Goal: Information Seeking & Learning: Compare options

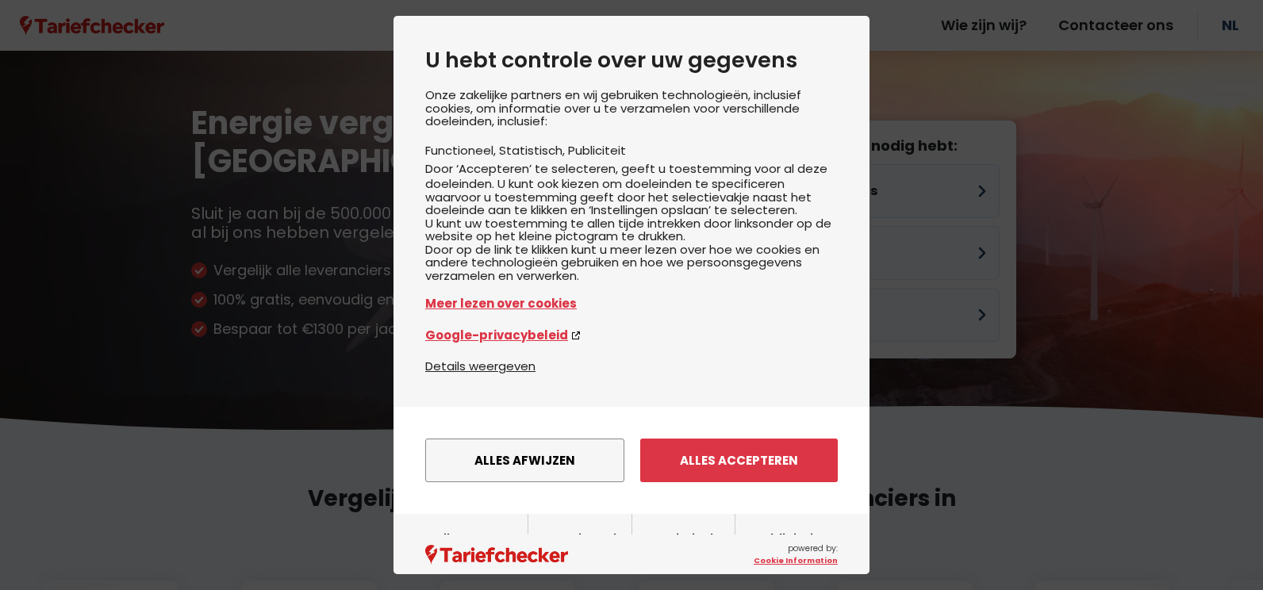
click at [740, 482] on button "Alles accepteren" at bounding box center [739, 461] width 198 height 44
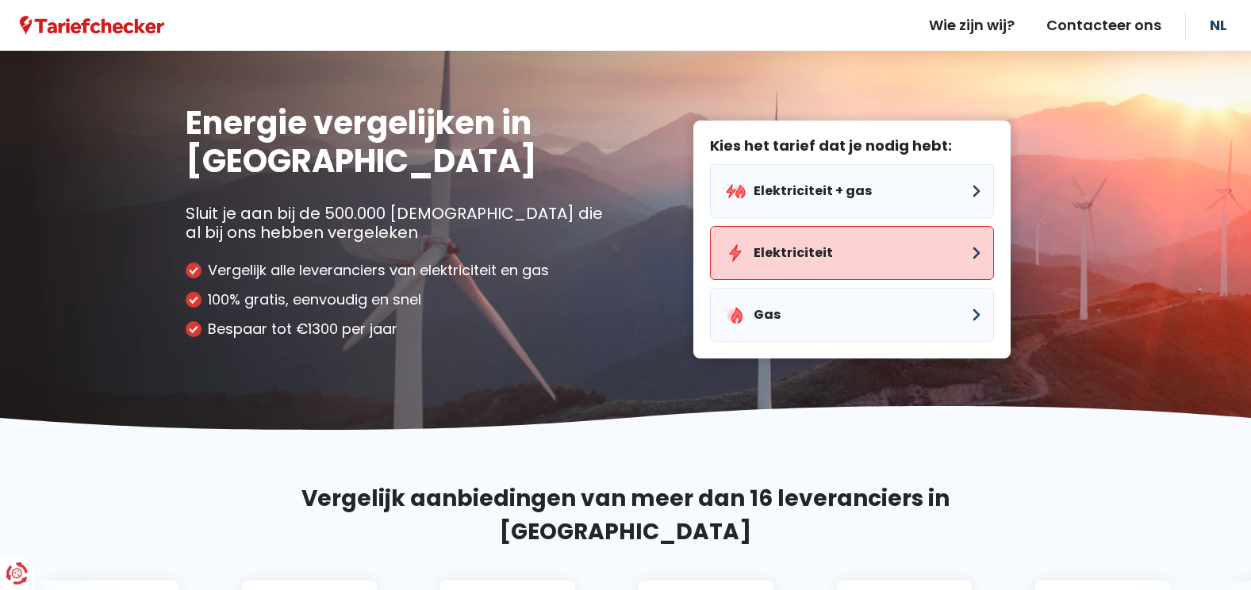
click at [859, 238] on button "Elektriciteit" at bounding box center [852, 253] width 284 height 54
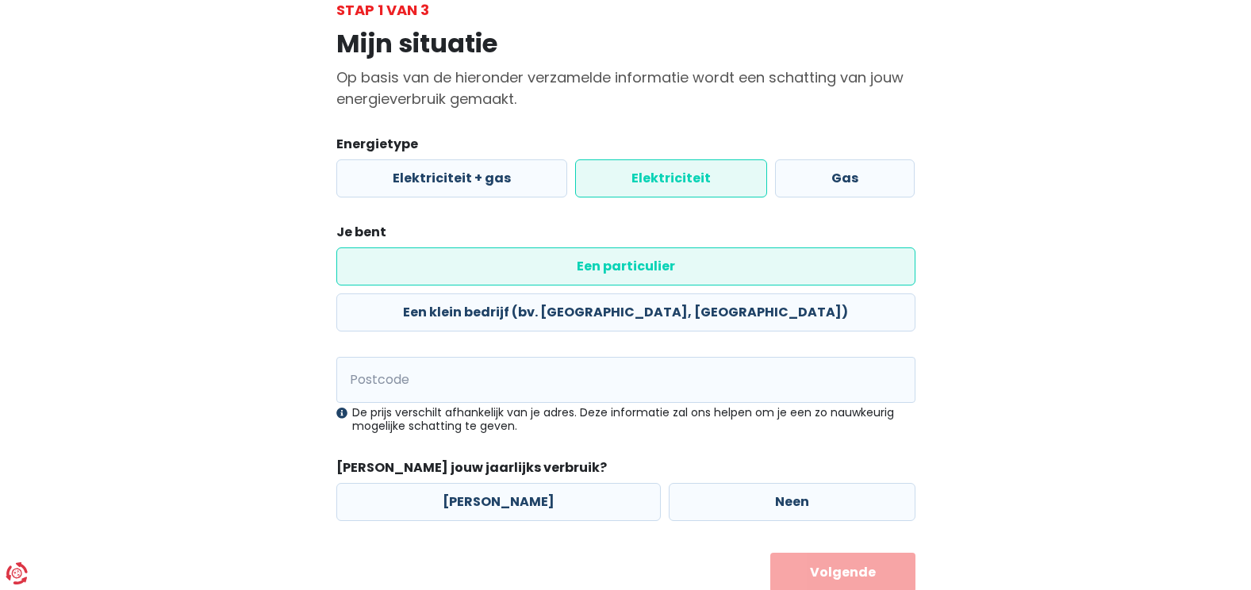
scroll to position [110, 0]
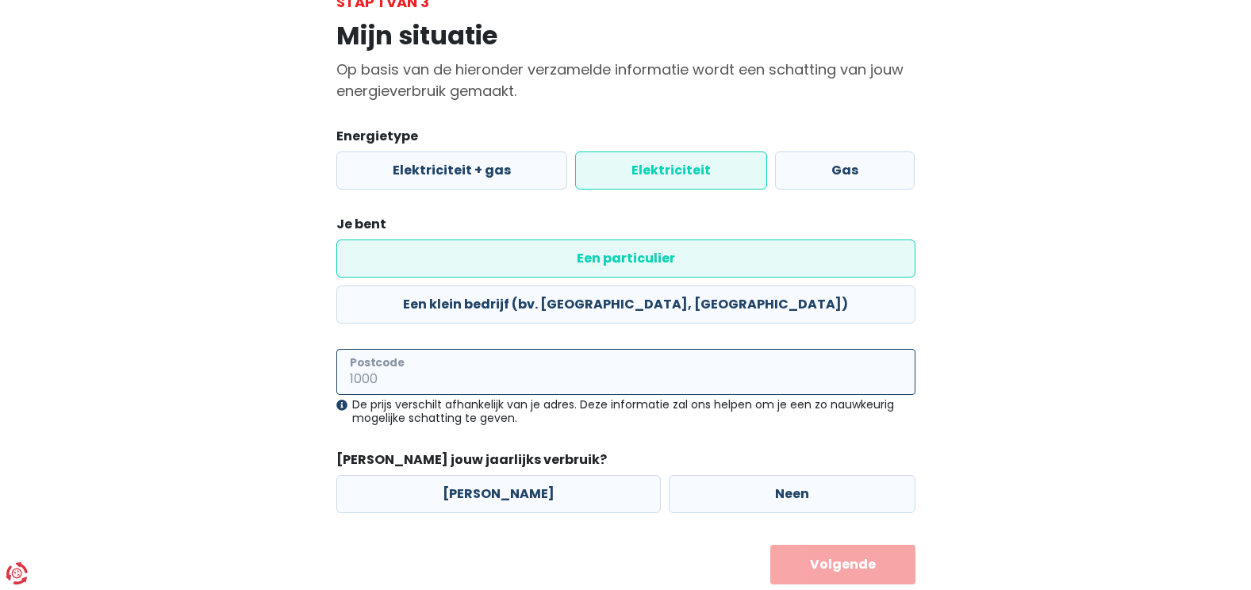
click at [377, 349] on input "Postcode" at bounding box center [625, 372] width 579 height 46
type input "1910"
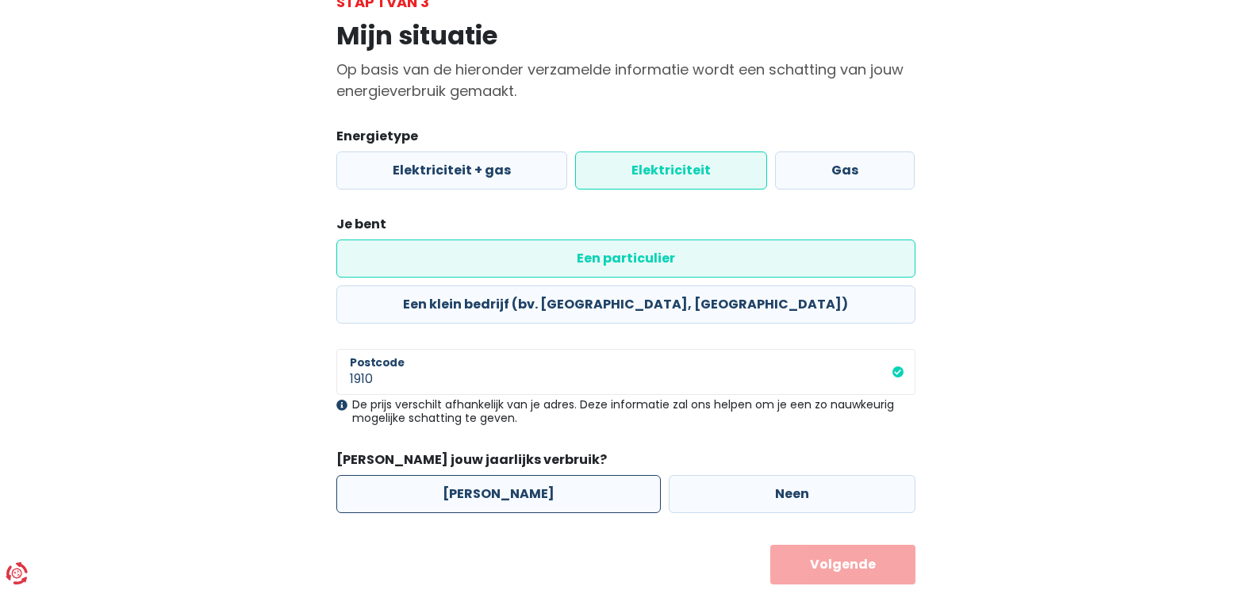
click at [409, 475] on label "[PERSON_NAME]" at bounding box center [498, 494] width 324 height 38
click at [409, 475] on input "[PERSON_NAME]" at bounding box center [498, 494] width 324 height 38
radio input "true"
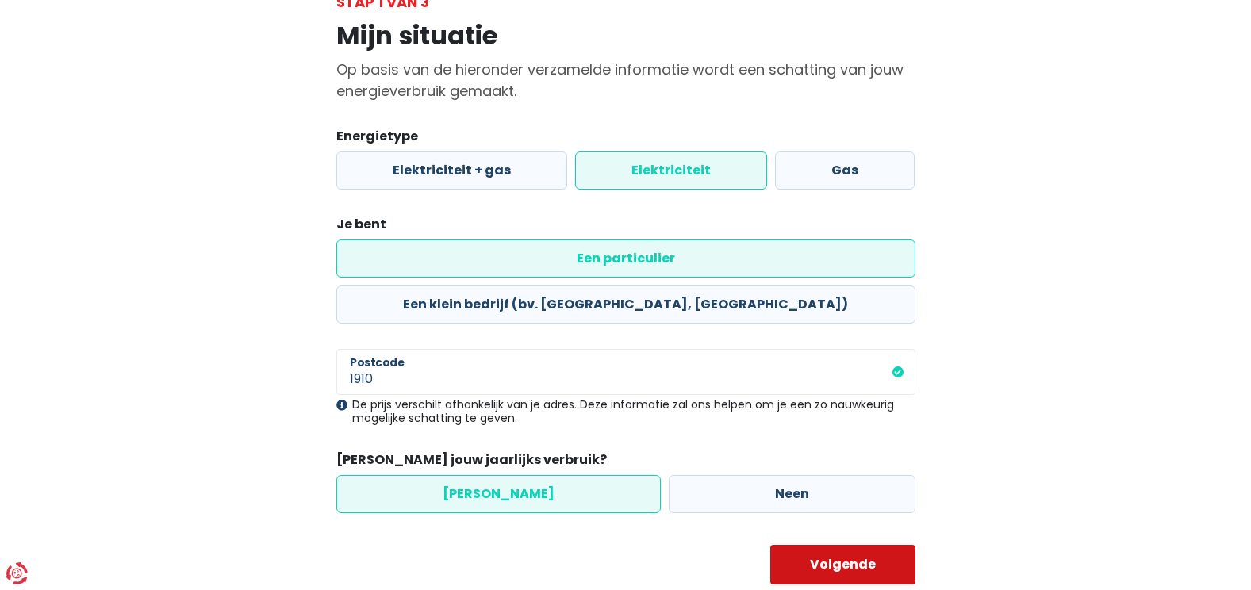
click at [821, 545] on button "Volgende" at bounding box center [842, 565] width 145 height 40
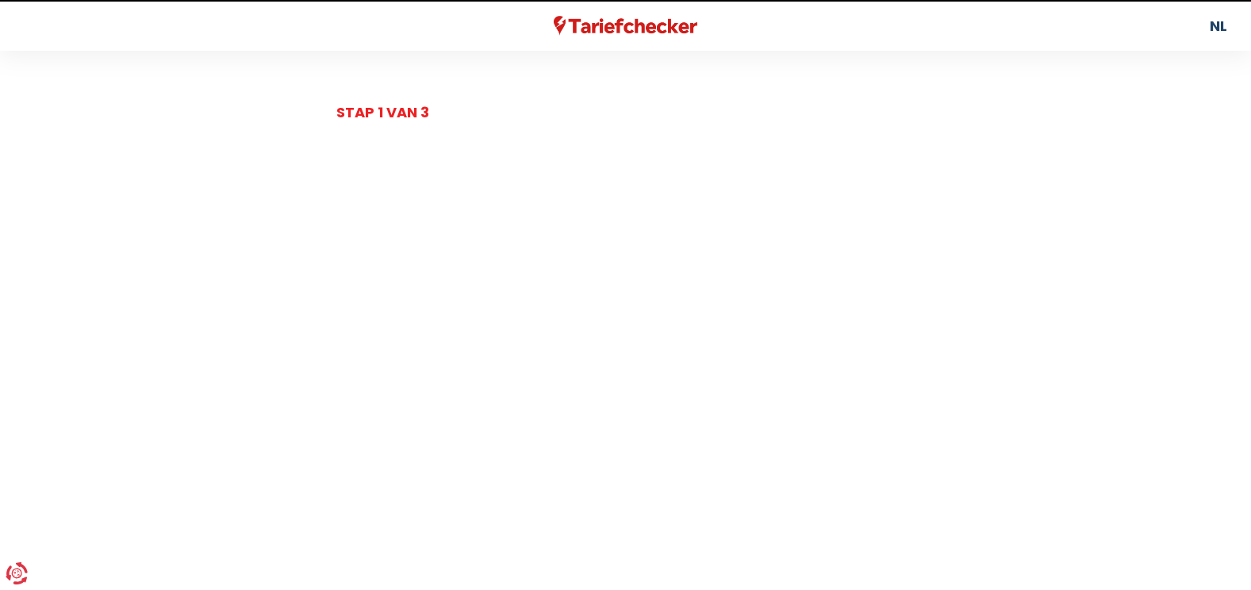
select select
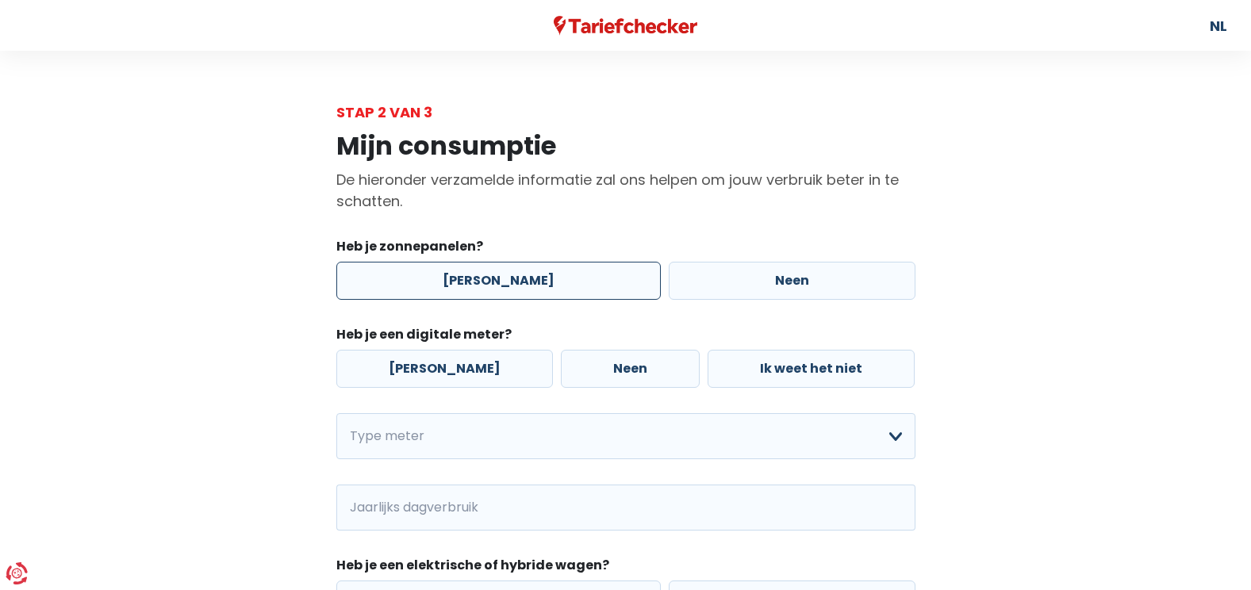
click at [551, 287] on label "[PERSON_NAME]" at bounding box center [498, 281] width 324 height 38
click at [551, 287] on input "[PERSON_NAME]" at bounding box center [498, 281] width 324 height 38
radio input "true"
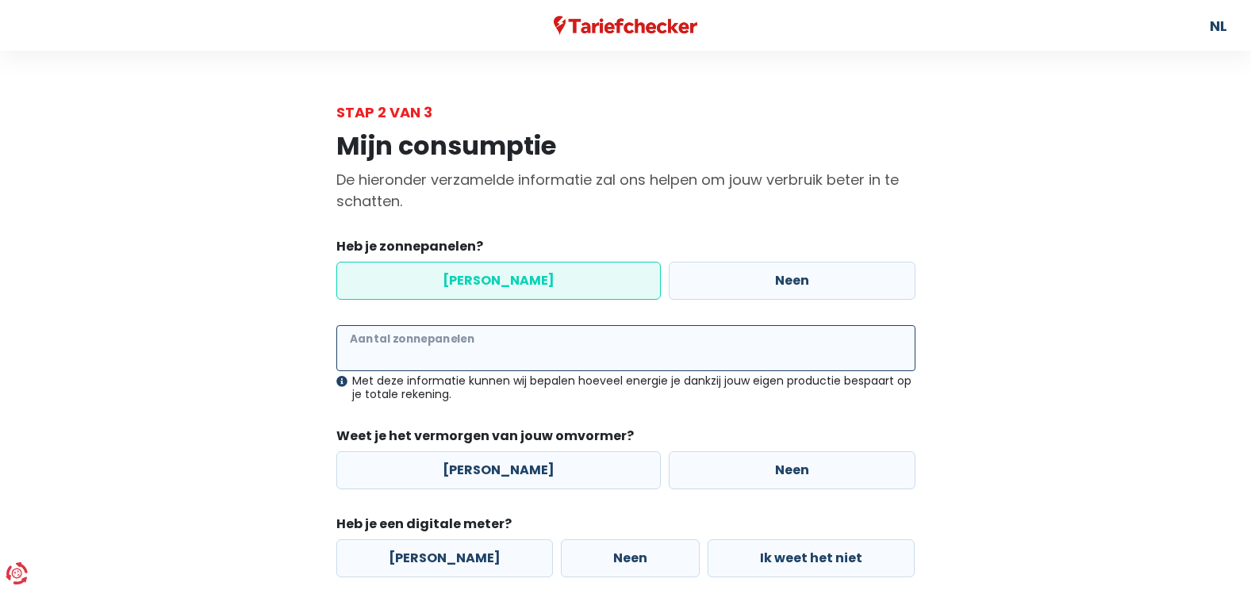
click at [378, 341] on input "Aantal zonnepanelen" at bounding box center [625, 348] width 579 height 46
type input "16"
click at [278, 349] on div "Mijn consumptie De hieronder verzamelde informatie zal ons helpen om jouw verbr…" at bounding box center [626, 501] width 904 height 757
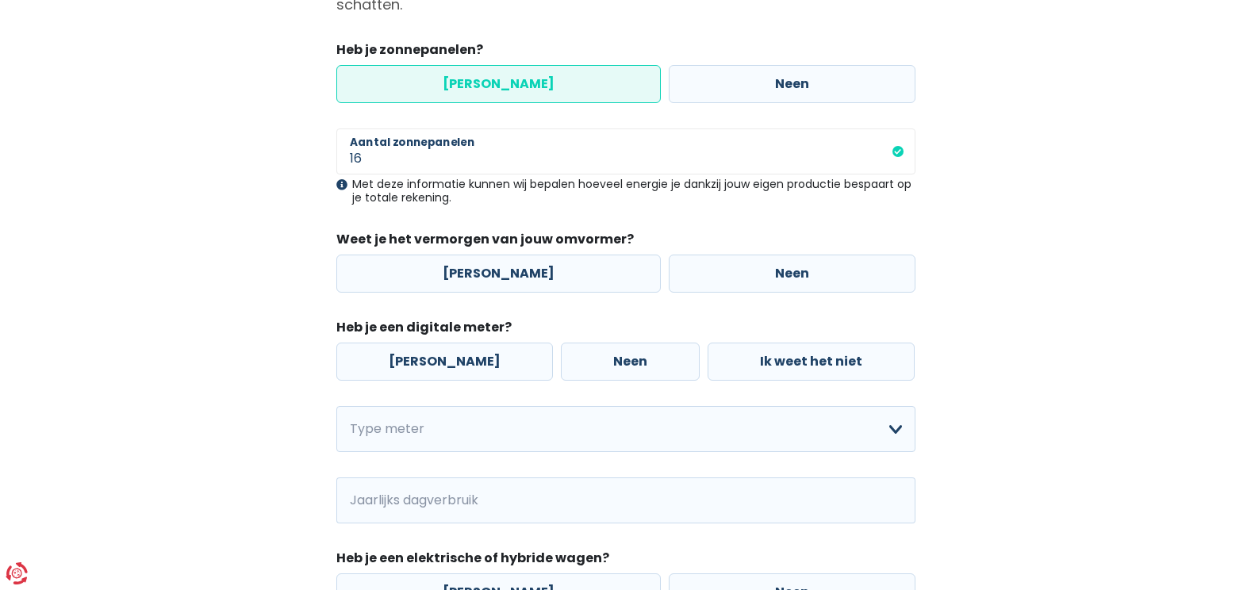
scroll to position [238, 0]
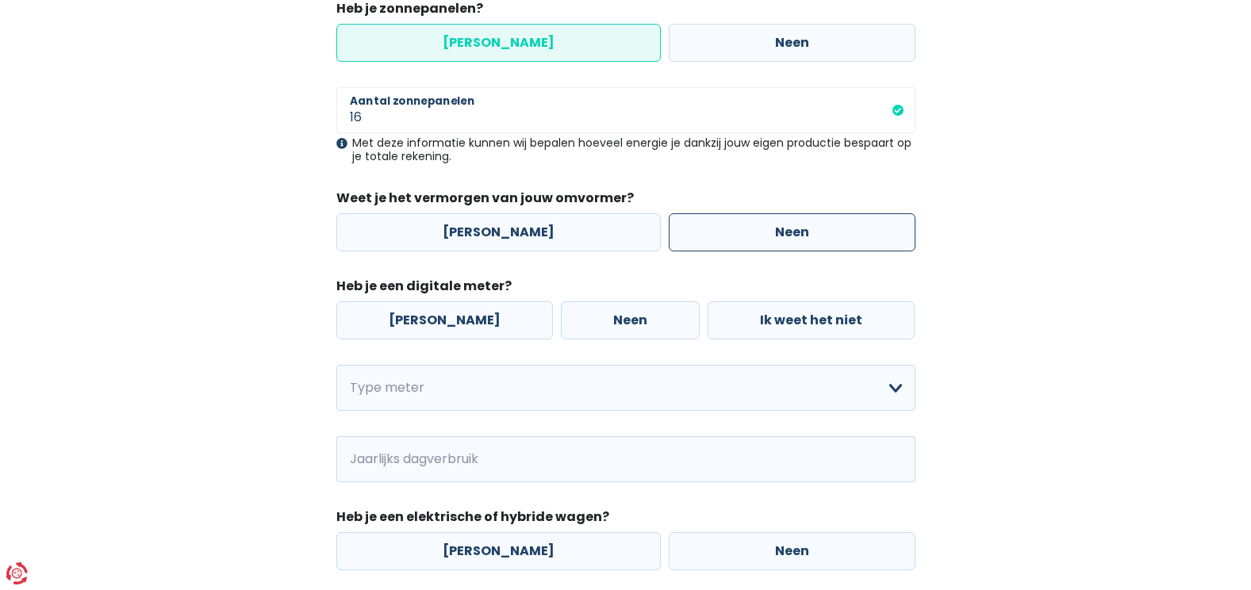
click at [717, 238] on label "Neen" at bounding box center [792, 232] width 247 height 38
click at [717, 238] on input "Neen" at bounding box center [792, 232] width 247 height 38
radio input "true"
click at [430, 328] on label "[PERSON_NAME]" at bounding box center [444, 320] width 217 height 38
click at [430, 328] on input "[PERSON_NAME]" at bounding box center [444, 320] width 217 height 38
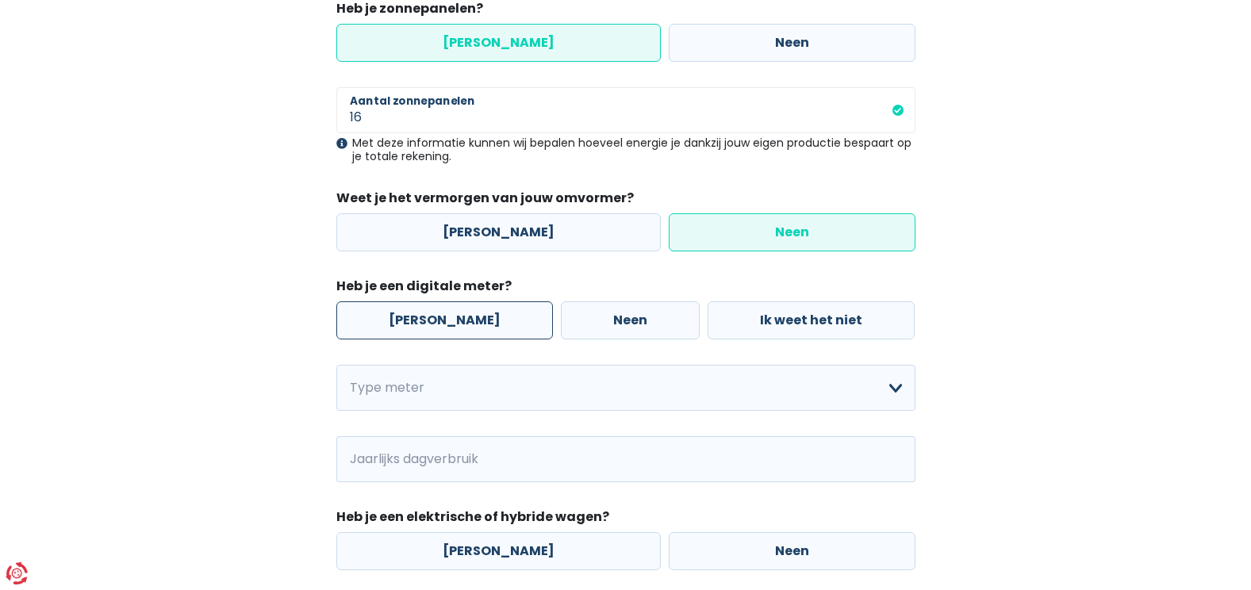
radio input "true"
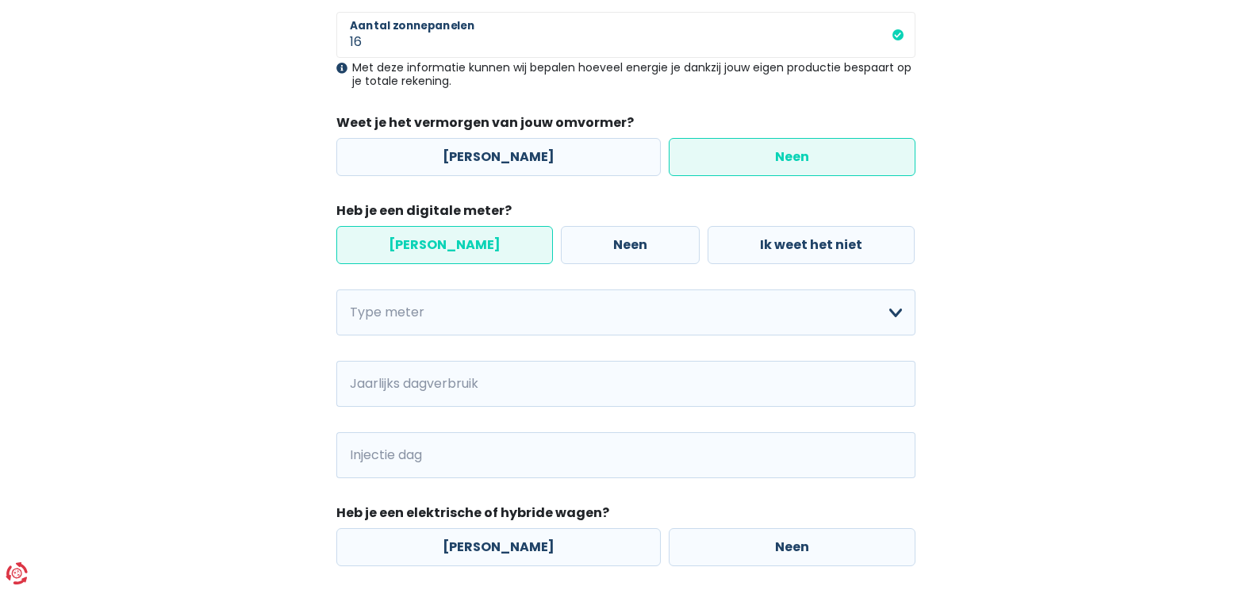
scroll to position [397, 0]
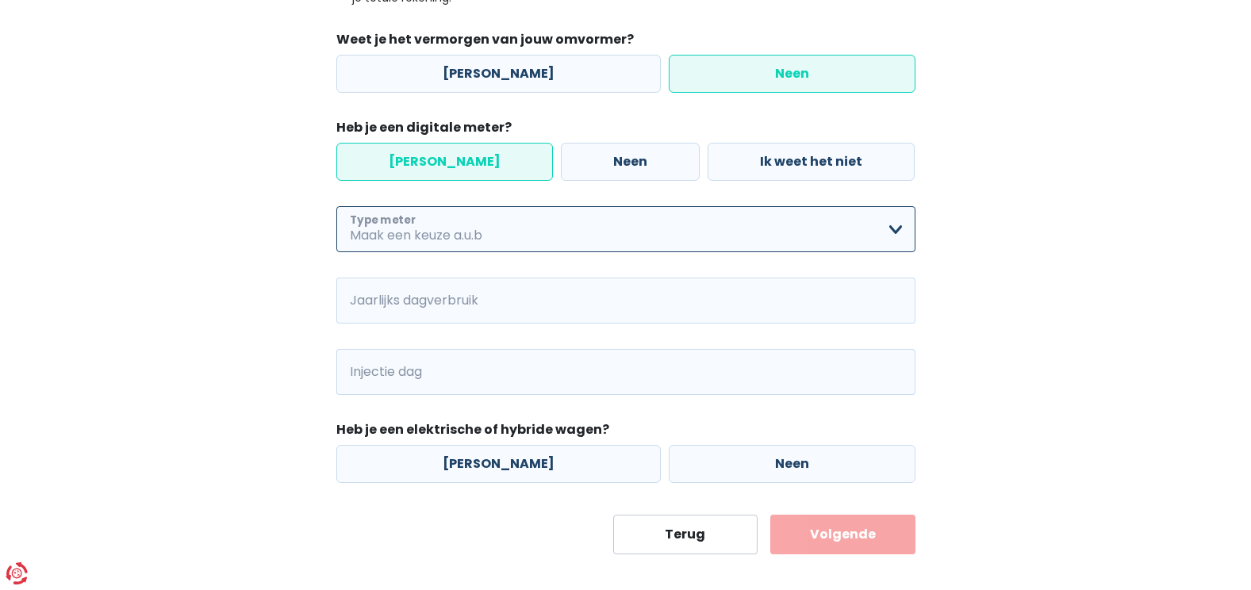
click at [398, 242] on select "Enkelvoudig Tweevoudig Enkelvoudig + uitsluitend nachttarief Tweevoudig + uitsl…" at bounding box center [625, 229] width 579 height 46
select select "day_night_bi_hourly"
click at [336, 206] on select "Enkelvoudig Tweevoudig Enkelvoudig + uitsluitend nachttarief Tweevoudig + uitsl…" at bounding box center [625, 229] width 579 height 46
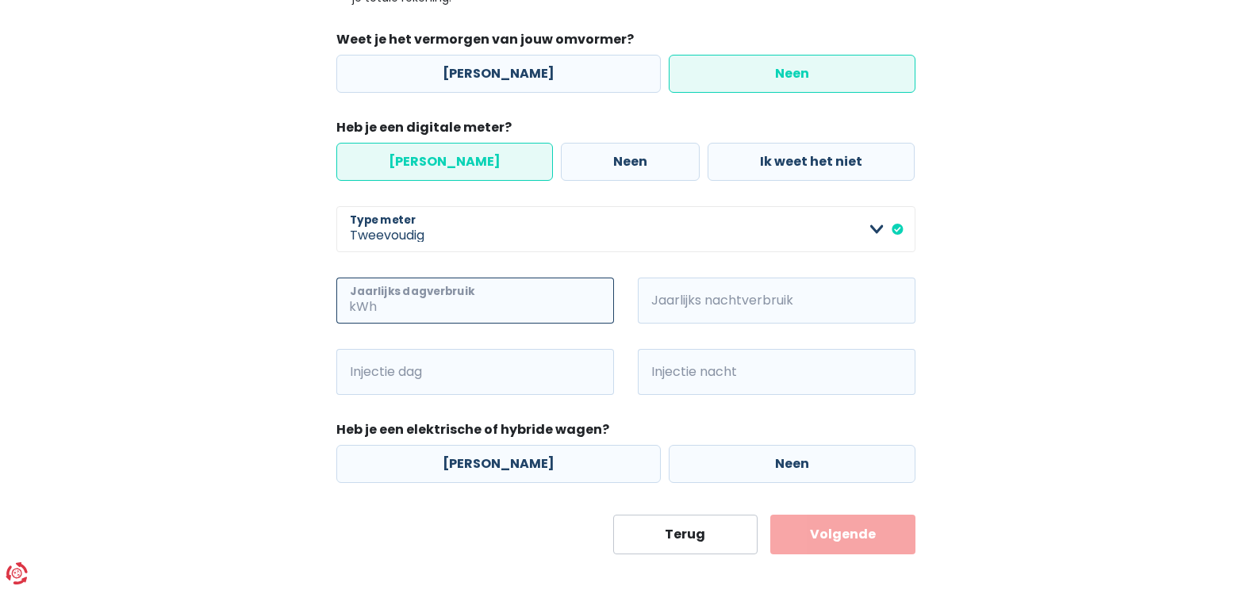
click at [396, 308] on input "Jaarlijks dagverbruik" at bounding box center [497, 301] width 234 height 46
type input "2640"
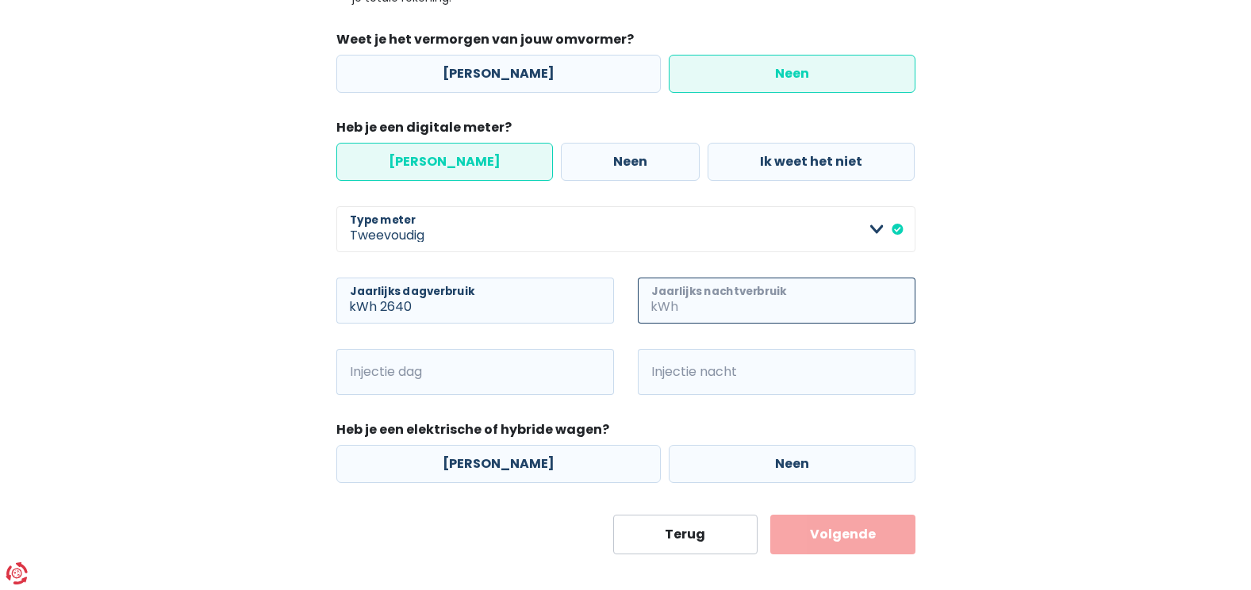
click at [702, 315] on input "Jaarlijks nachtverbruik" at bounding box center [798, 301] width 234 height 46
type input "1824"
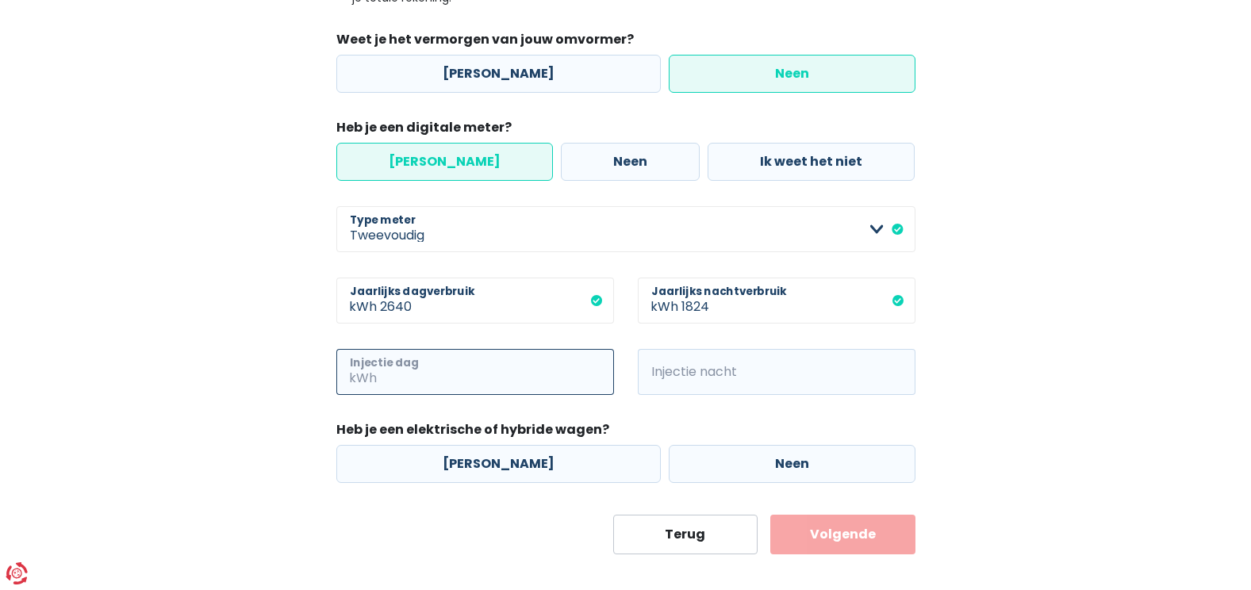
click at [465, 373] on input "Injectie dag" at bounding box center [497, 372] width 234 height 46
type input "2160"
click at [677, 373] on span "kWh" at bounding box center [660, 372] width 44 height 46
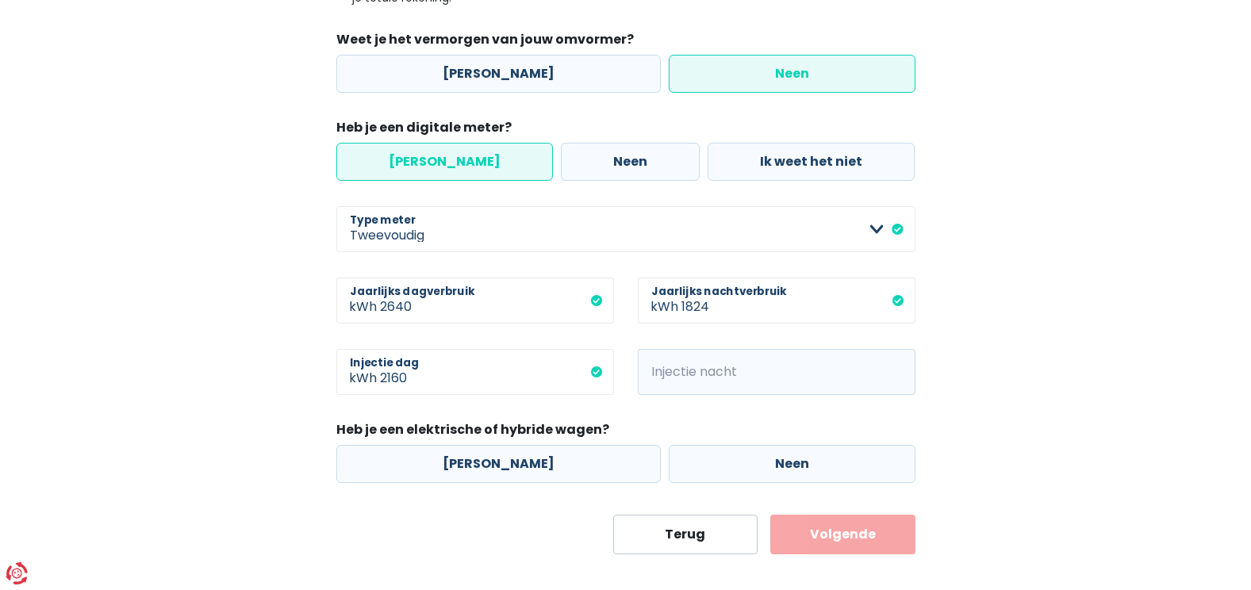
click at [677, 373] on span "kWh" at bounding box center [660, 372] width 44 height 46
click at [685, 387] on input "Injectie nacht" at bounding box center [798, 372] width 234 height 46
type input "911"
click at [496, 466] on label "[PERSON_NAME]" at bounding box center [498, 464] width 324 height 38
click at [496, 466] on input "[PERSON_NAME]" at bounding box center [498, 464] width 324 height 38
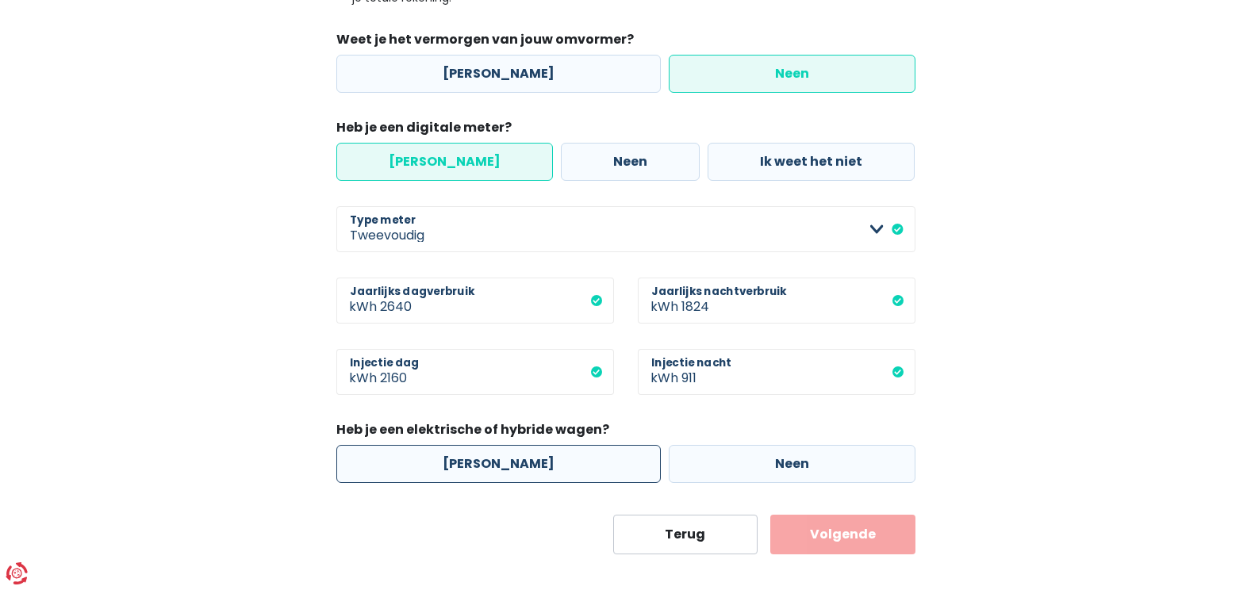
radio input "true"
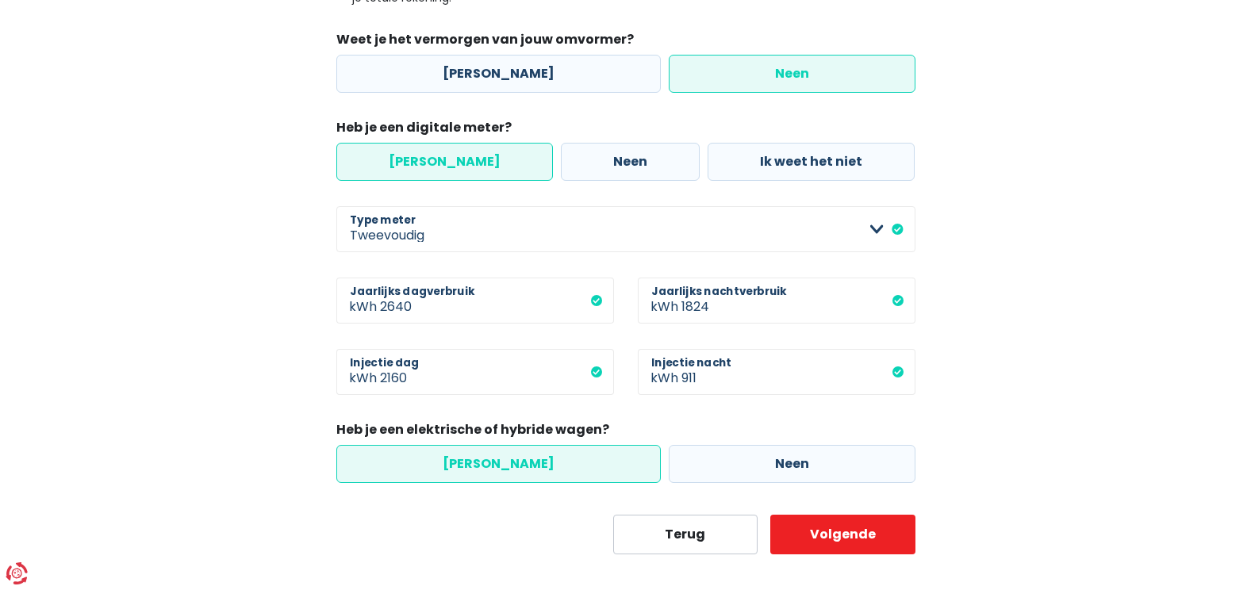
scroll to position [413, 0]
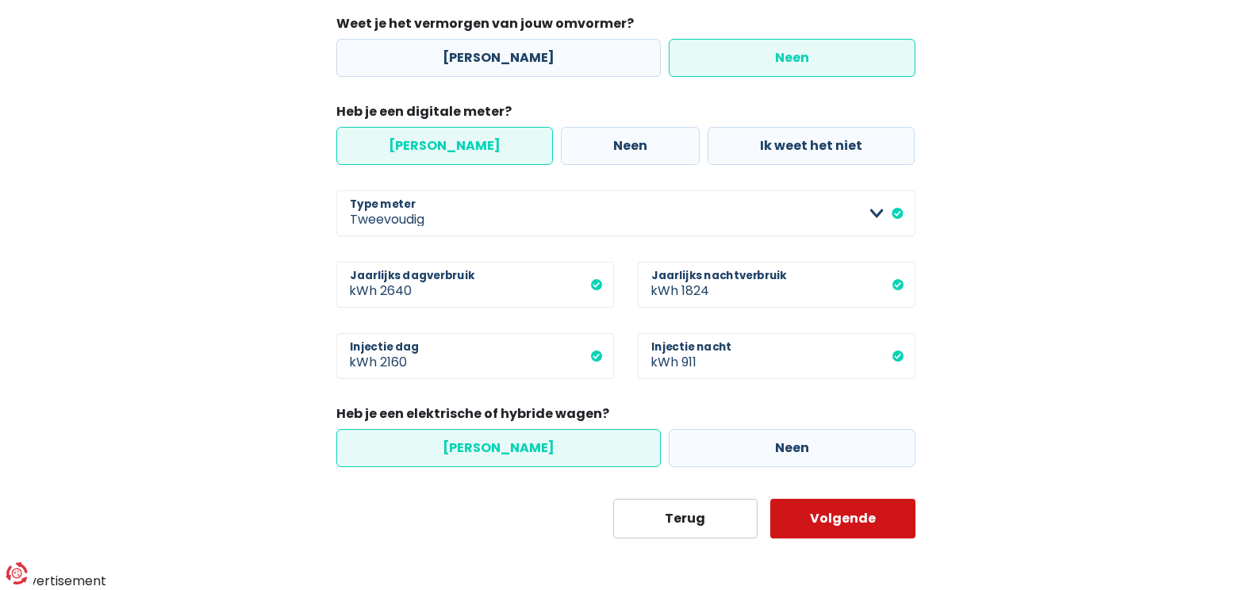
click at [877, 521] on button "Volgende" at bounding box center [842, 519] width 145 height 40
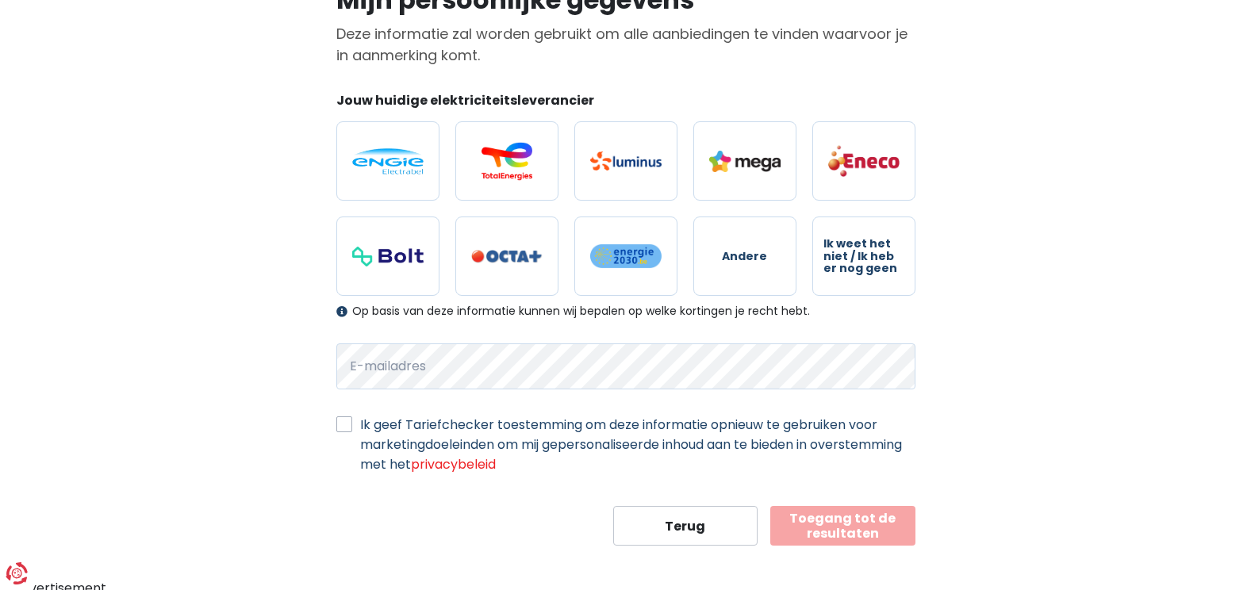
scroll to position [153, 0]
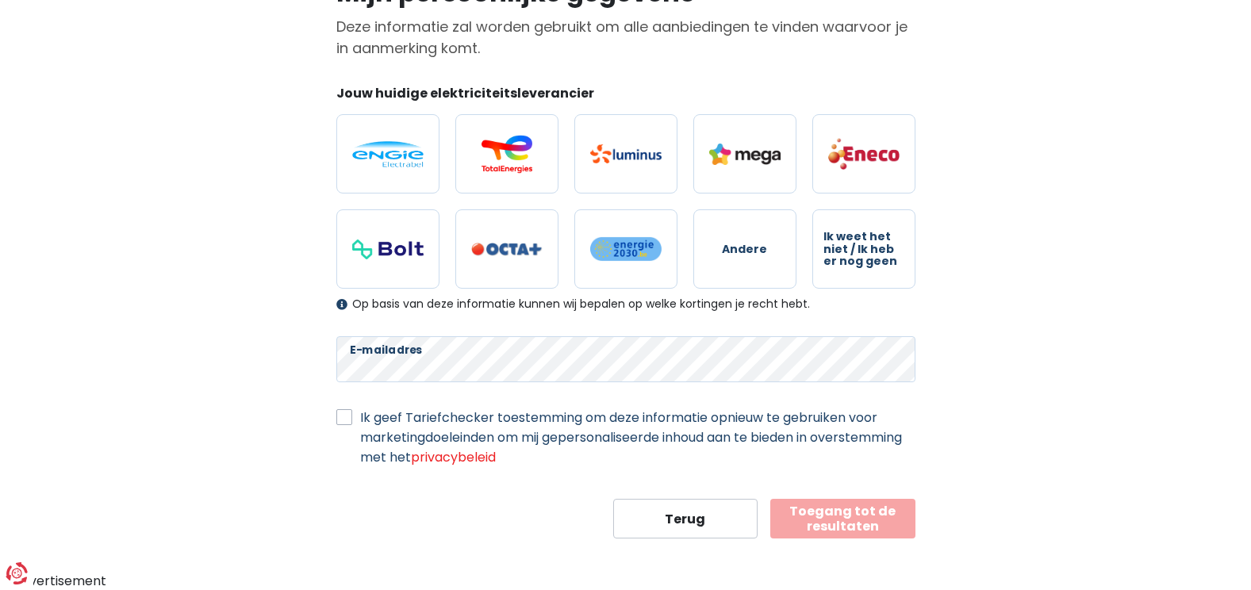
click at [360, 425] on label "Ik geef Tariefchecker toestemming om deze informatie opnieuw te gebruiken voor …" at bounding box center [637, 438] width 555 height 60
click at [350, 424] on input "Ik geef Tariefchecker toestemming om deze informatie opnieuw te gebruiken voor …" at bounding box center [344, 416] width 16 height 16
checkbox input "true"
click at [862, 528] on button "Toegang tot de resultaten" at bounding box center [842, 519] width 145 height 40
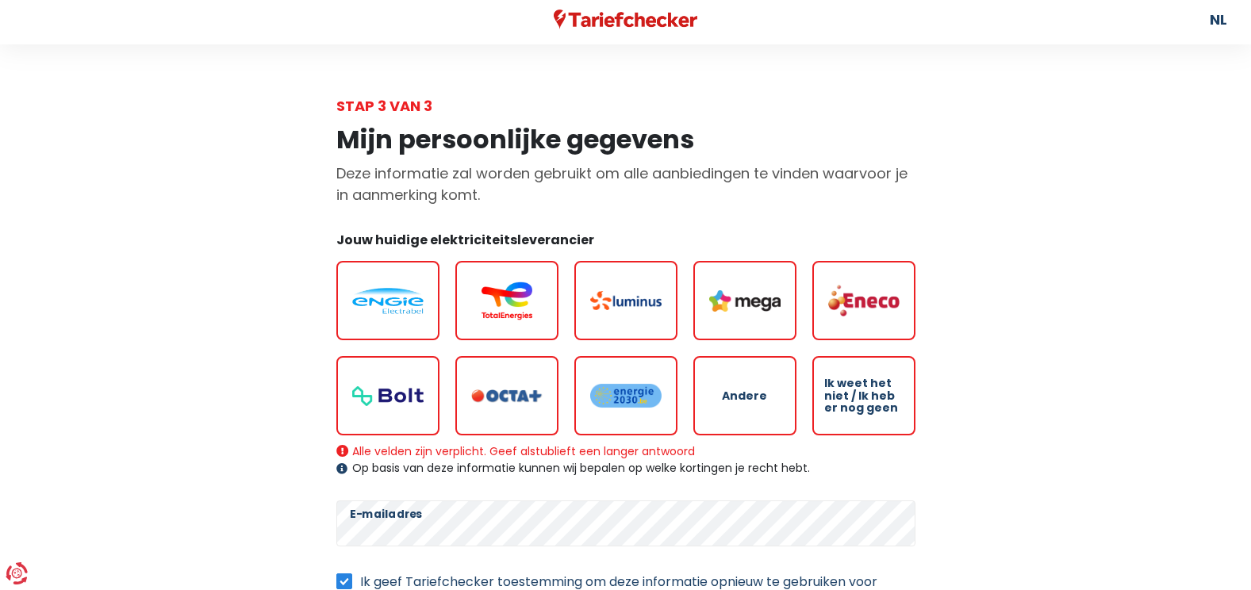
scroll to position [0, 0]
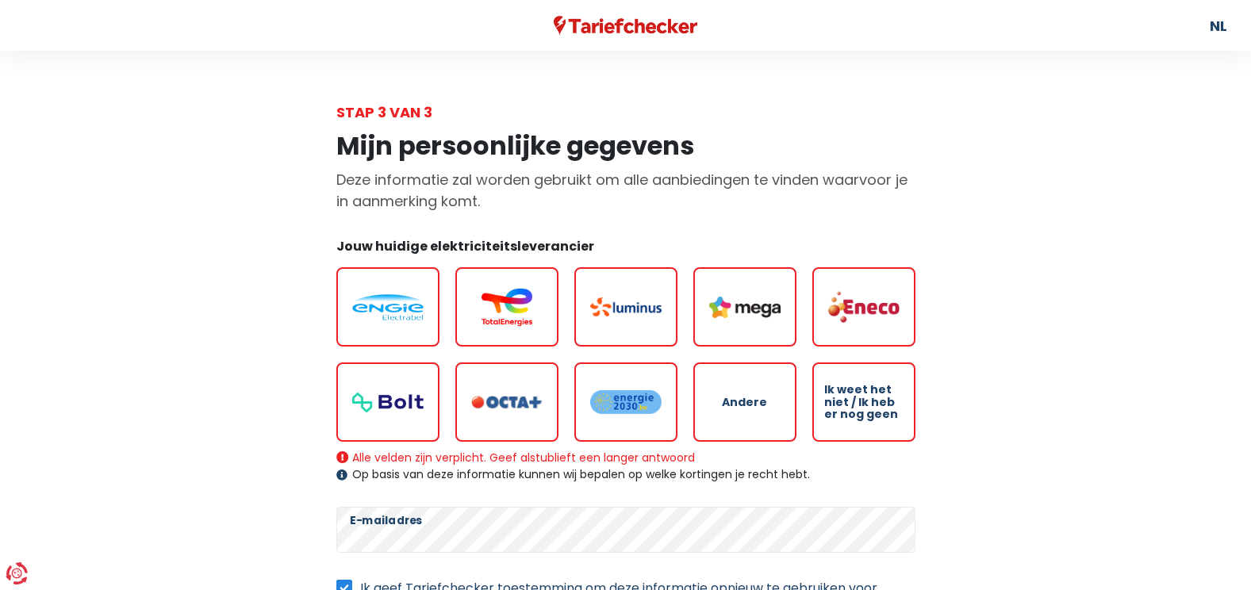
click at [428, 280] on label at bounding box center [387, 306] width 103 height 79
click at [428, 280] on input "radio" at bounding box center [387, 306] width 103 height 79
radio input "true"
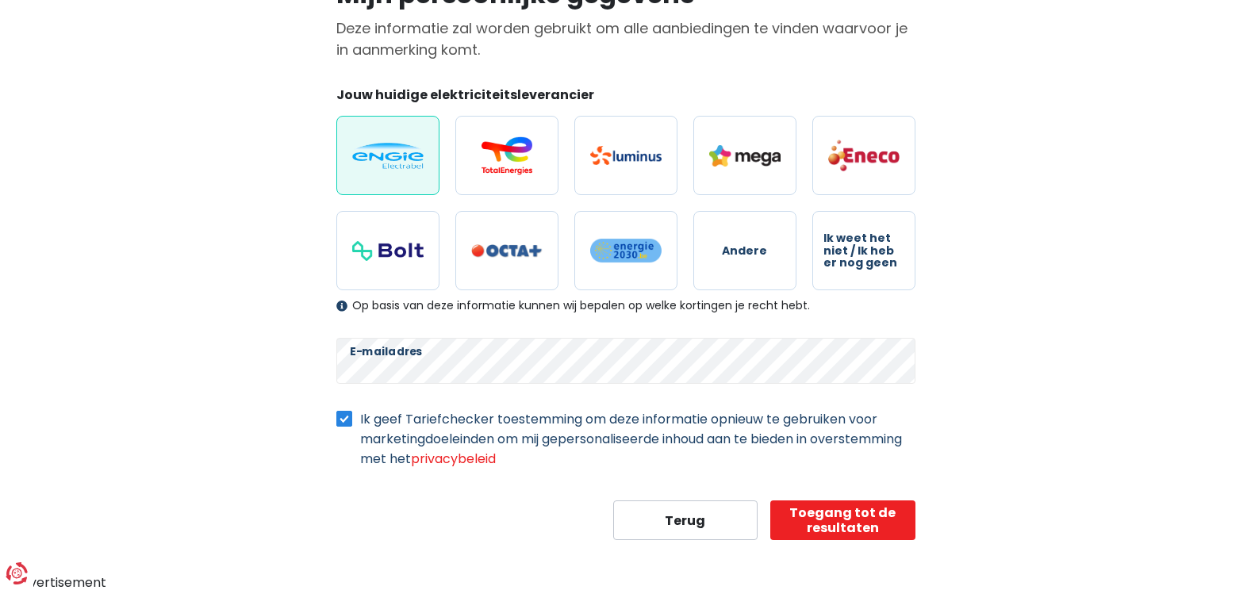
scroll to position [153, 0]
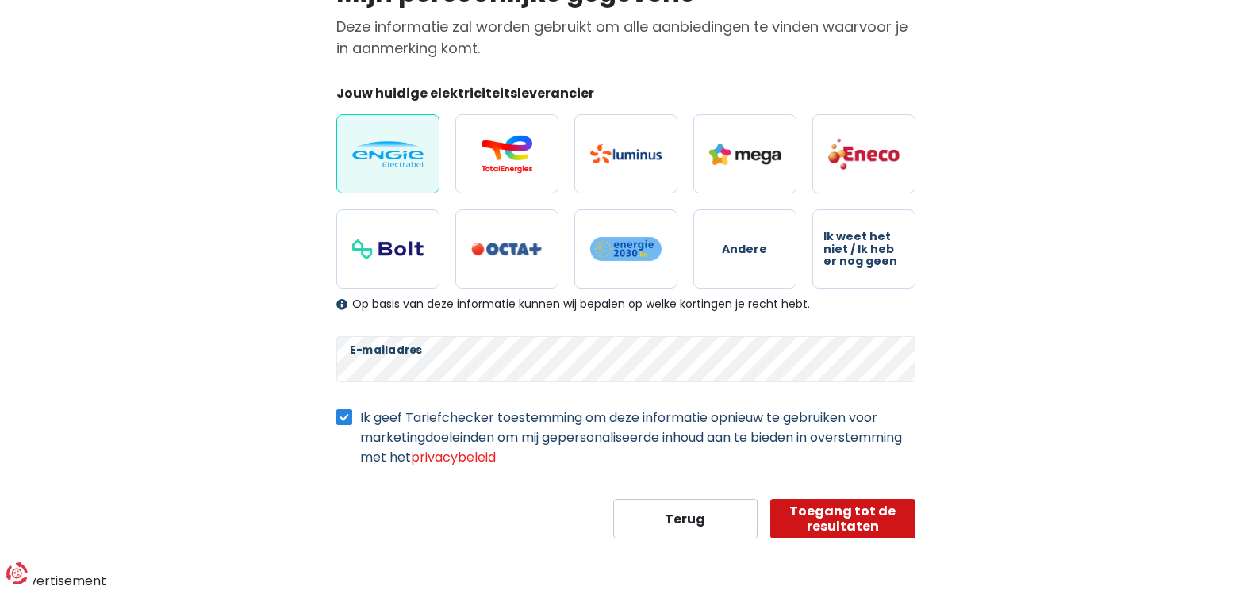
click at [903, 533] on button "Toegang tot de resultaten" at bounding box center [842, 519] width 145 height 40
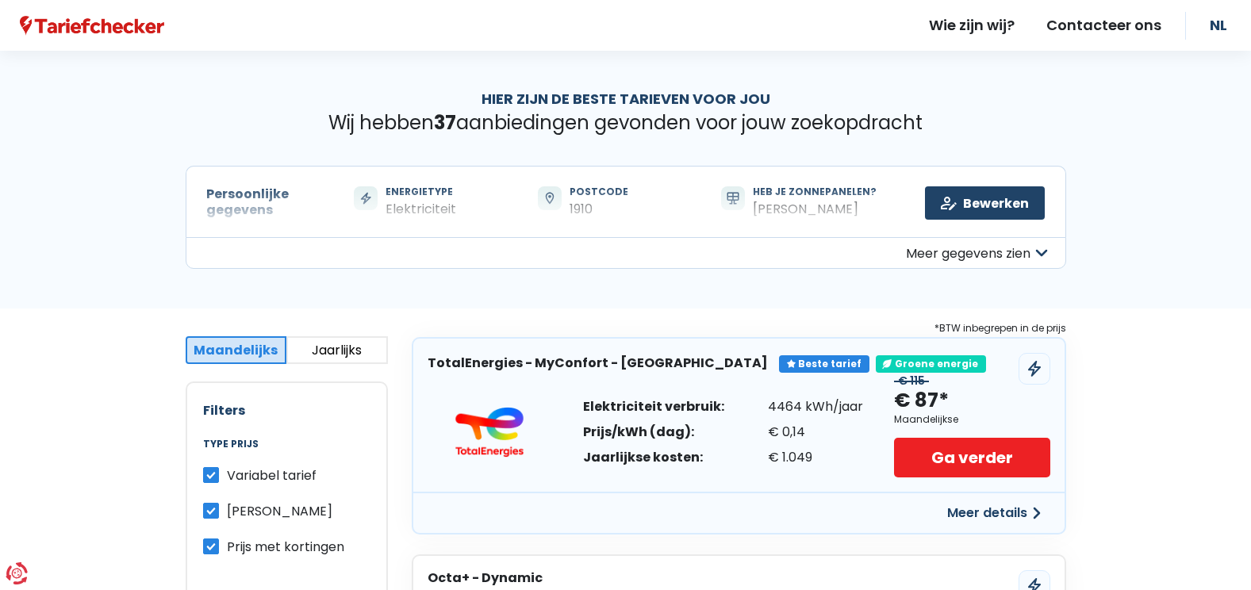
click at [317, 355] on button "Jaarlijks" at bounding box center [337, 350] width 102 height 28
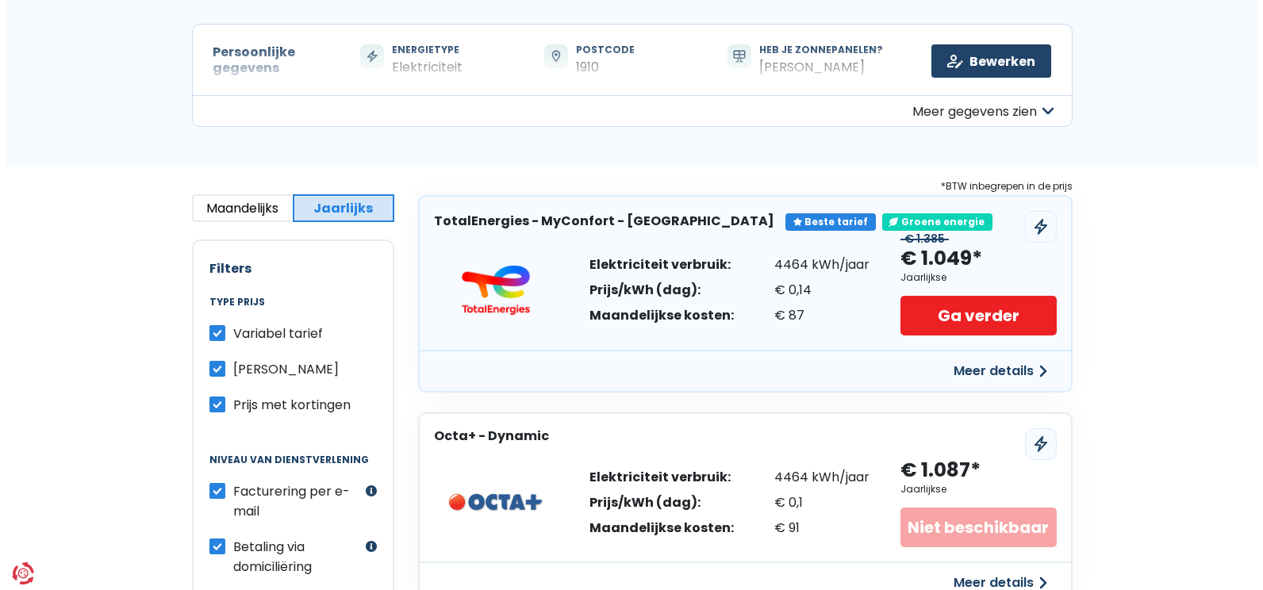
scroll to position [159, 0]
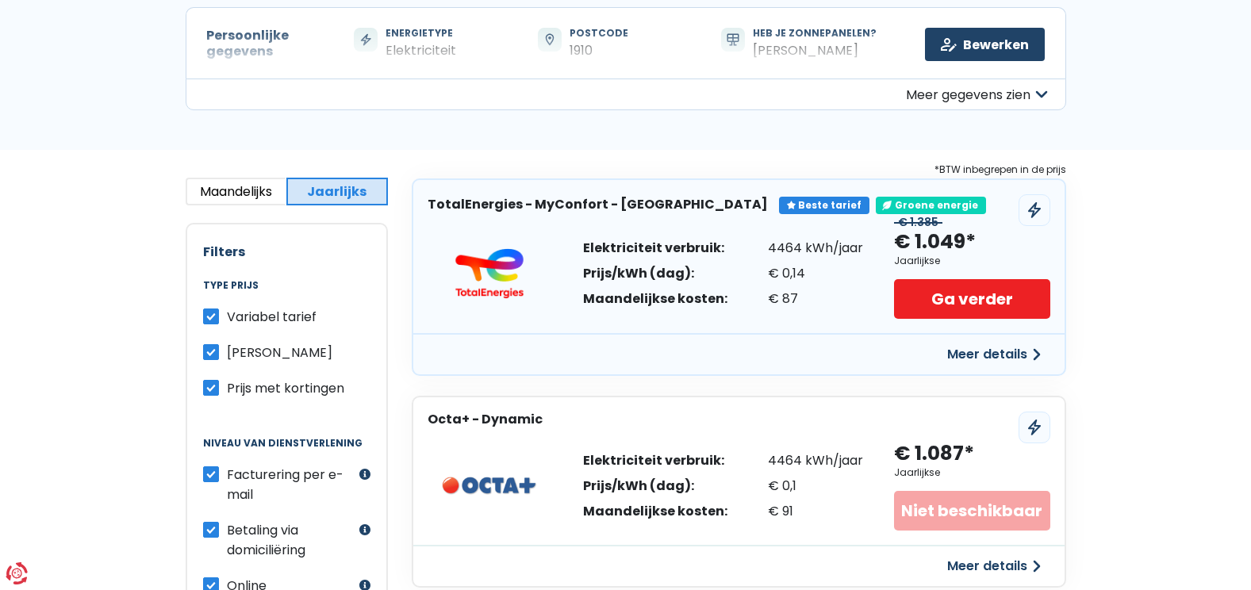
click at [974, 363] on button "Meer details" at bounding box center [994, 354] width 113 height 29
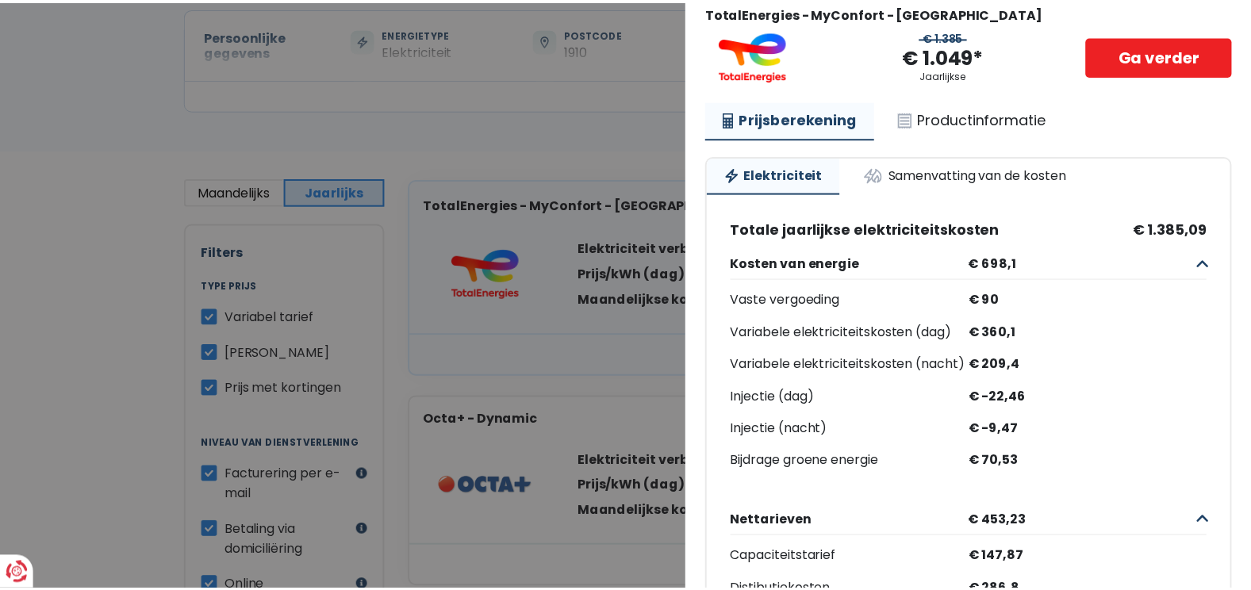
scroll to position [0, 0]
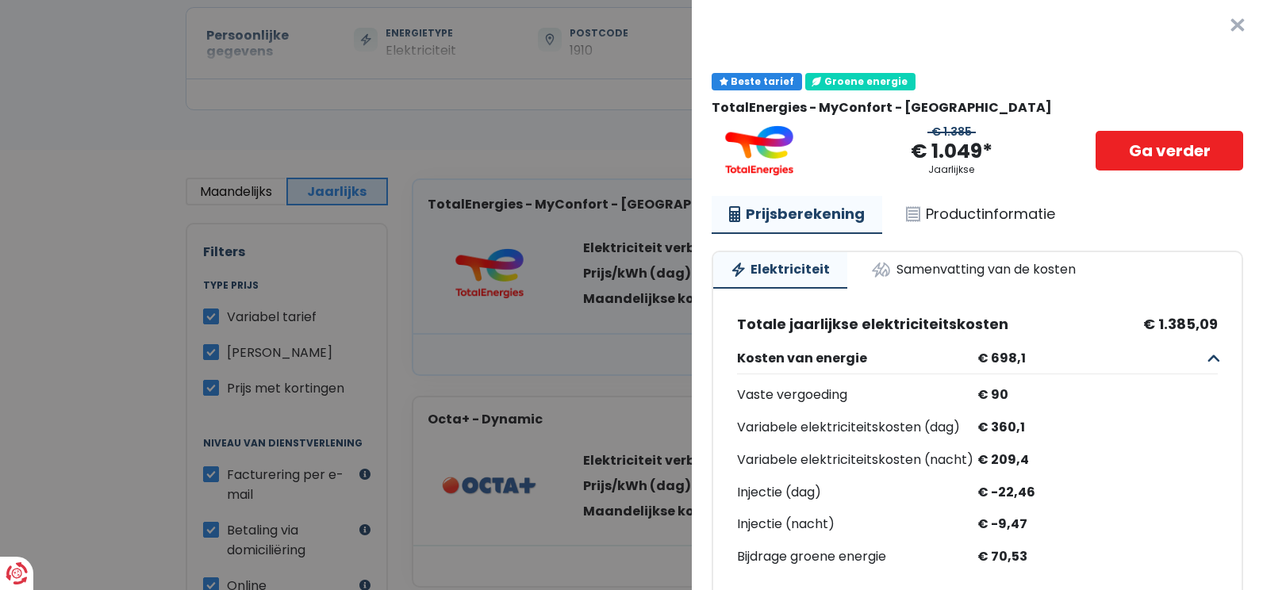
click at [1224, 30] on button "×" at bounding box center [1237, 25] width 51 height 51
